Goal: Task Accomplishment & Management: Manage account settings

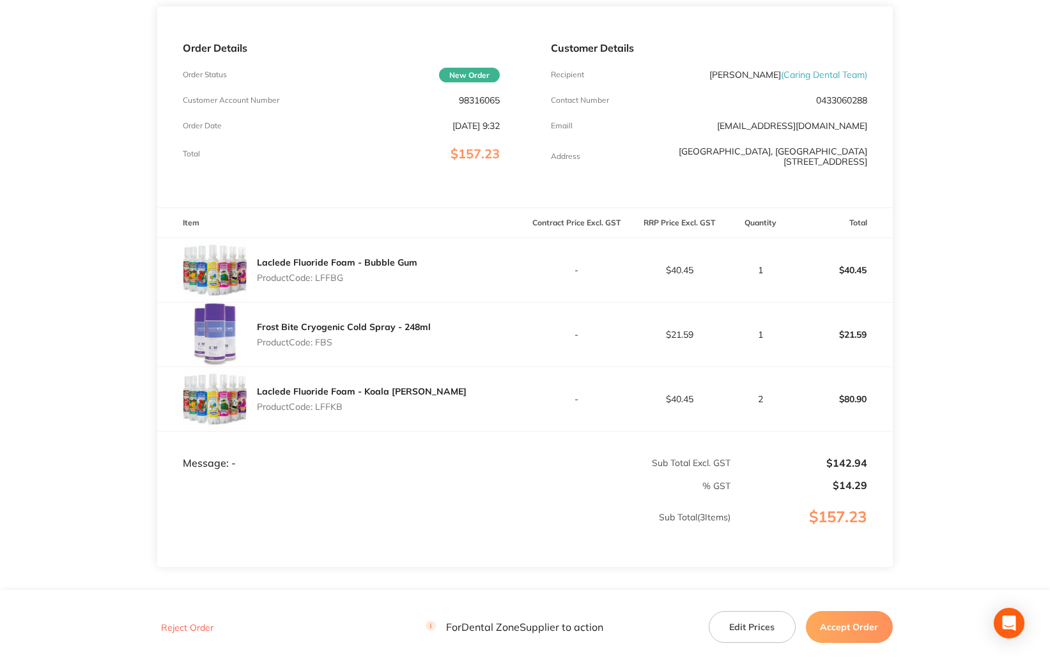
scroll to position [165, 0]
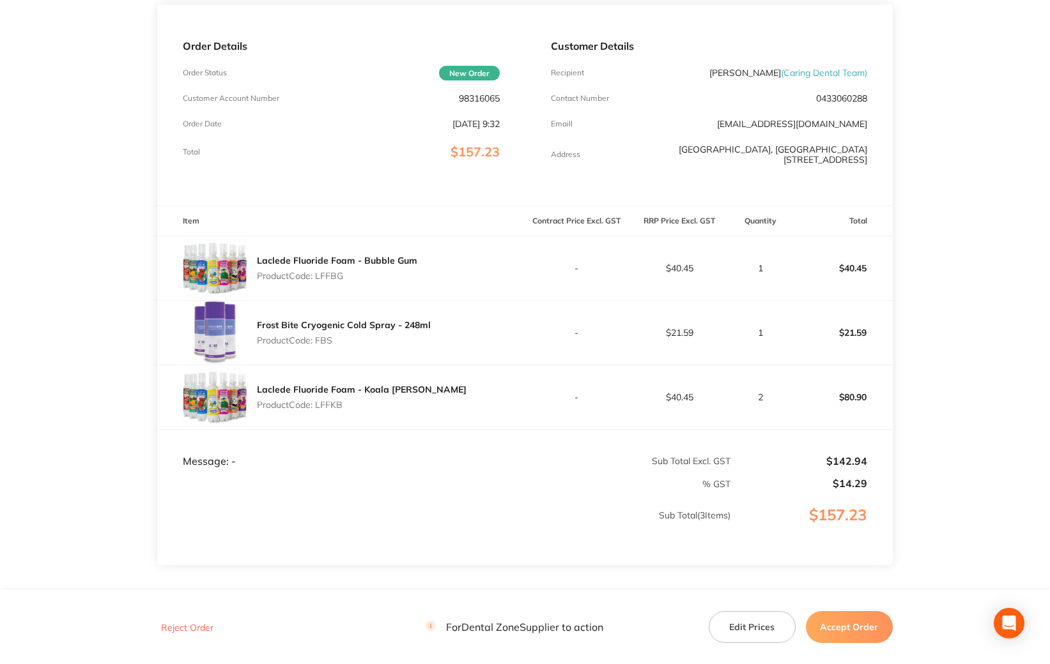
click at [517, 263] on div "Laclede Fluoride Foam - Bubble Gum Product Code: LFFBG" at bounding box center [340, 268] width 367 height 64
click at [858, 638] on button "Accept Order" at bounding box center [849, 627] width 87 height 32
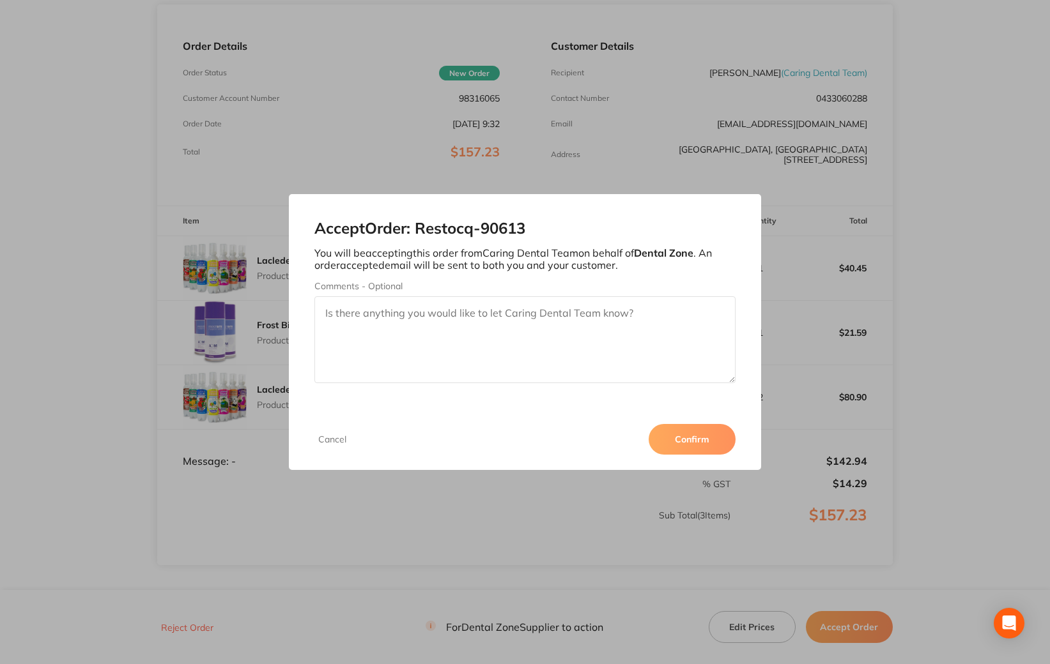
click at [687, 449] on button "Confirm" at bounding box center [691, 439] width 87 height 31
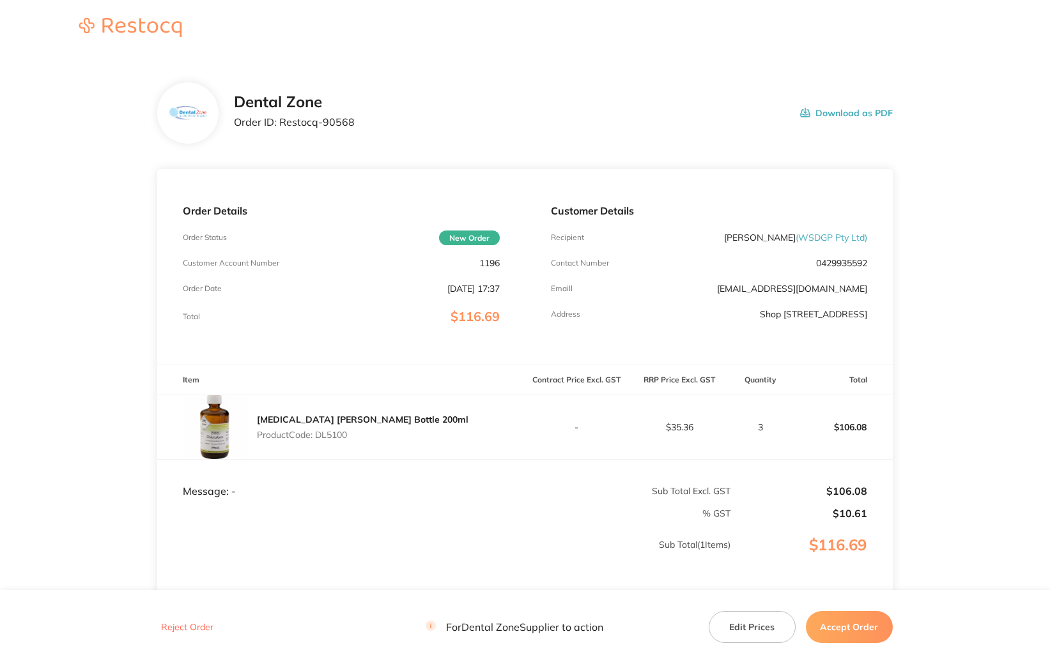
click at [879, 629] on button "Accept Order" at bounding box center [849, 627] width 87 height 32
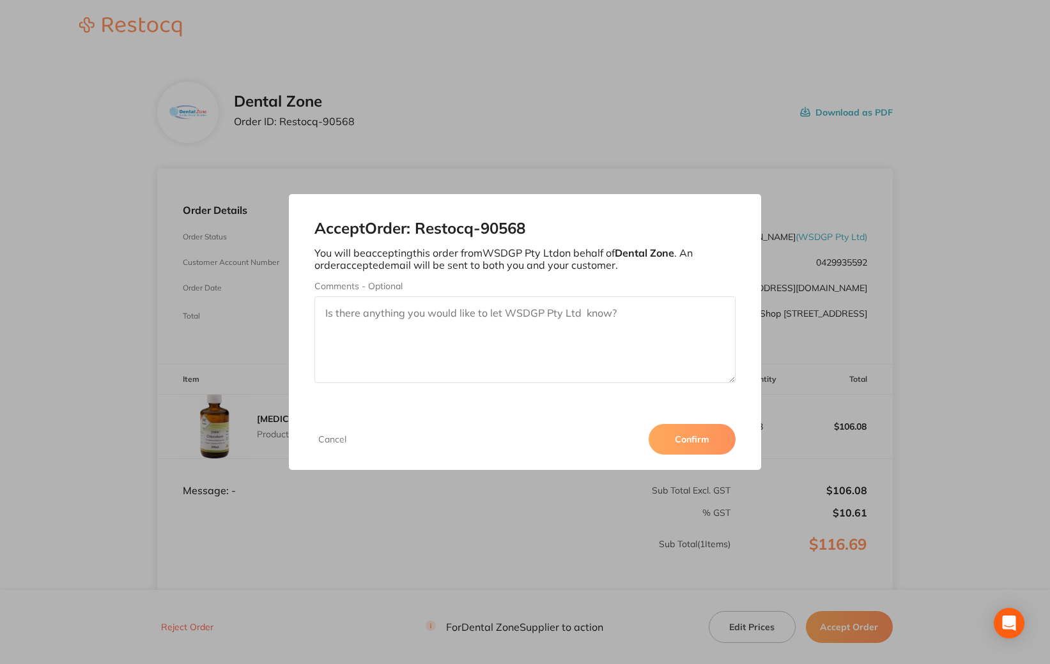
click at [678, 428] on button "Confirm" at bounding box center [691, 439] width 87 height 31
